Goal: Find contact information: Find contact information

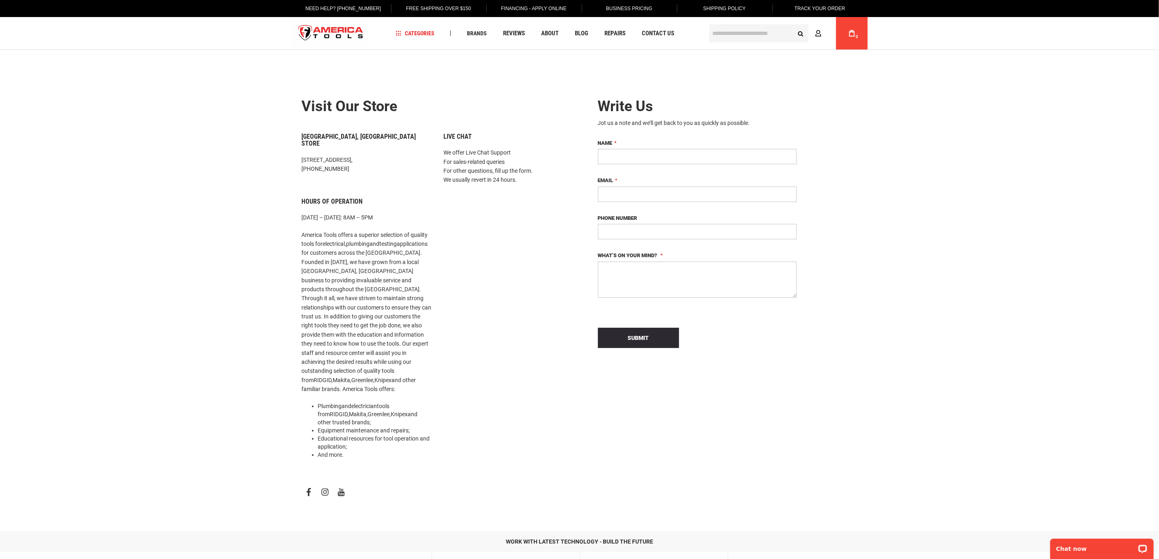
click at [340, 10] on link "Need Help? [PHONE_NUMBER]" at bounding box center [343, 8] width 88 height 17
click at [1097, 542] on div "Chat now" at bounding box center [1101, 548] width 103 height 20
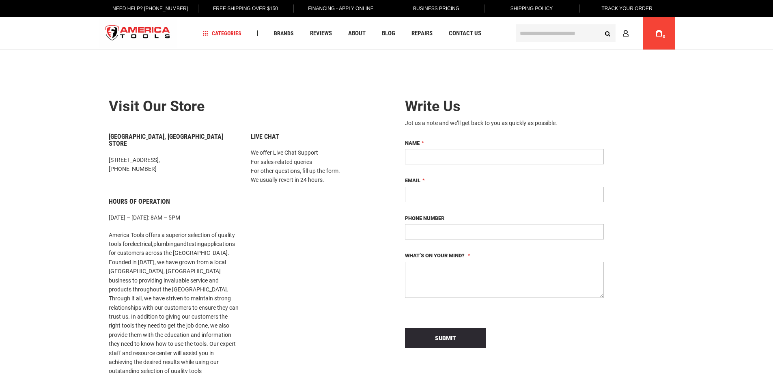
drag, startPoint x: 1069, startPoint y: 0, endPoint x: 576, endPoint y: 90, distance: 500.6
click at [576, 90] on form "Write Us Jot us a note and we’ll get back to you as quickly as possible. Name E…" at bounding box center [504, 223] width 223 height 274
